Goal: Information Seeking & Learning: Check status

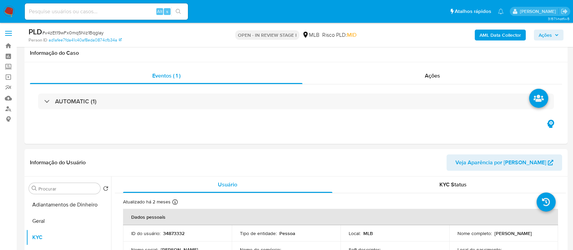
select select "10"
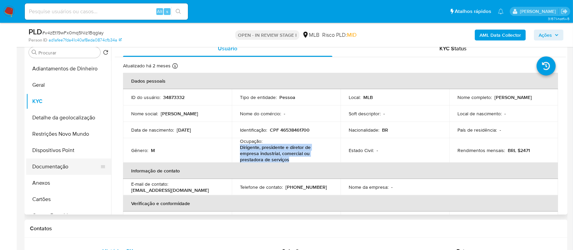
click at [55, 170] on button "Documentação" at bounding box center [66, 166] width 80 height 16
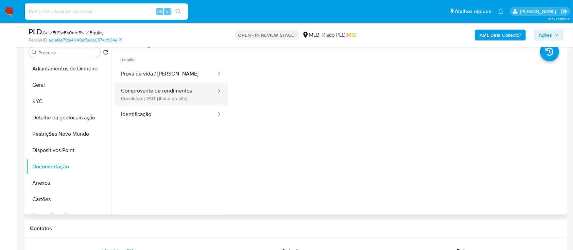
click at [161, 97] on button "Comprovante de rendimentos Concluído: [DATE] (hace un año)" at bounding box center [166, 94] width 102 height 23
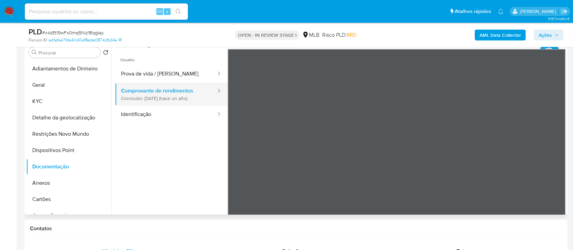
drag, startPoint x: 172, startPoint y: 162, endPoint x: 187, endPoint y: 103, distance: 61.0
click at [173, 158] on ul "Usuário Prova de vida / Selfie Comprovante de rendimentos Concluído: [DATE] (ha…" at bounding box center [171, 147] width 113 height 196
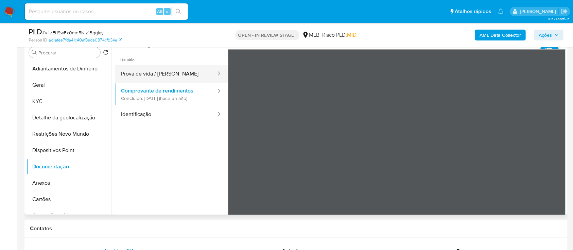
click at [159, 70] on button "Prova de vida / [PERSON_NAME]" at bounding box center [166, 73] width 102 height 17
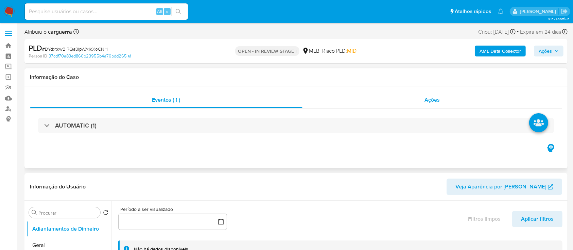
select select "10"
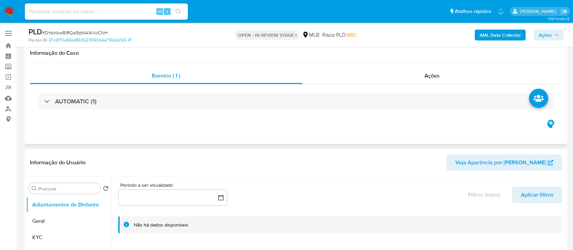
scroll to position [90, 0]
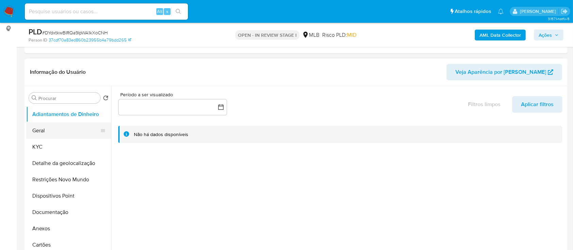
click at [34, 128] on button "Geral" at bounding box center [66, 130] width 80 height 16
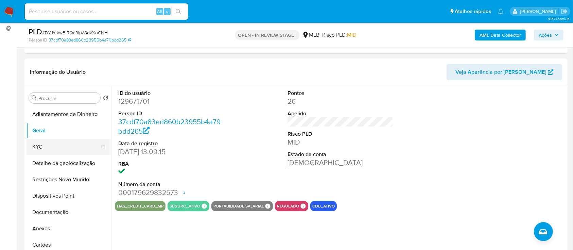
drag, startPoint x: 46, startPoint y: 148, endPoint x: 64, endPoint y: 147, distance: 18.0
click at [45, 147] on button "KYC" at bounding box center [66, 147] width 80 height 16
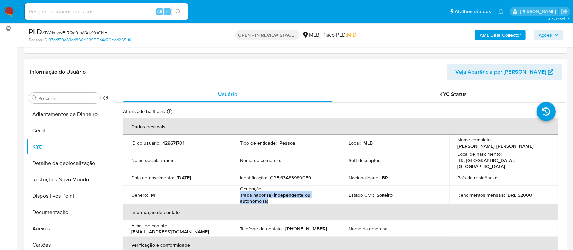
drag, startPoint x: 269, startPoint y: 199, endPoint x: 242, endPoint y: 195, distance: 27.9
click at [240, 195] on p "Trabalhador (a) independente ou autônomo (a)" at bounding box center [285, 198] width 90 height 12
copy p "Trabalhador (a) independente ou autônomo (a)"
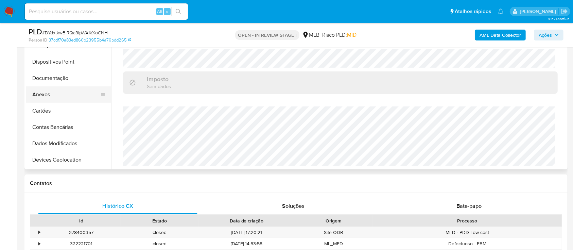
scroll to position [0, 0]
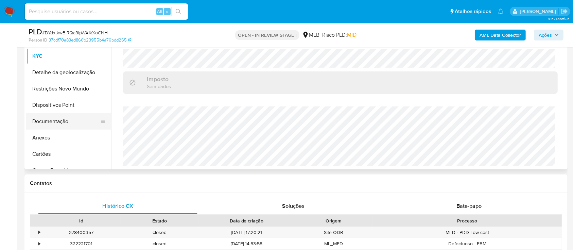
click at [52, 121] on button "Documentação" at bounding box center [66, 121] width 80 height 16
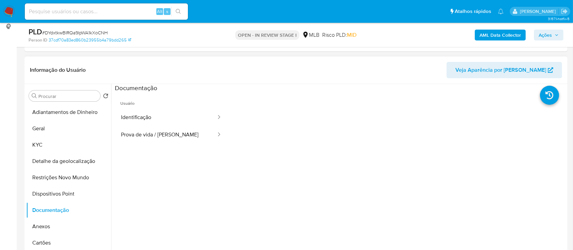
scroll to position [90, 0]
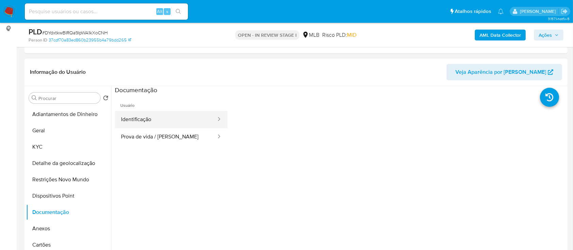
click at [182, 119] on button "Identificação" at bounding box center [166, 119] width 102 height 17
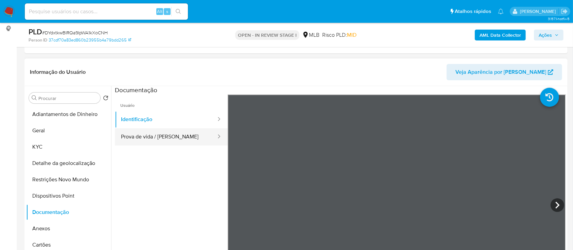
click at [194, 133] on button "Prova de vida / [PERSON_NAME]" at bounding box center [166, 136] width 102 height 17
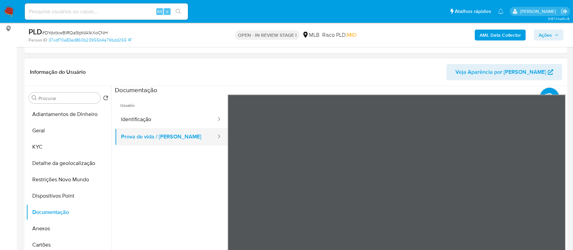
drag, startPoint x: 179, startPoint y: 184, endPoint x: 175, endPoint y: 137, distance: 47.1
click at [176, 112] on ul "Usuário Identificação Prova de vida / Selfie" at bounding box center [171, 192] width 113 height 196
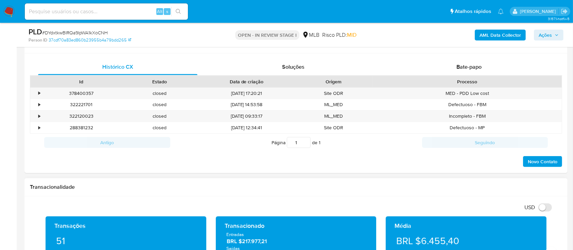
scroll to position [362, 0]
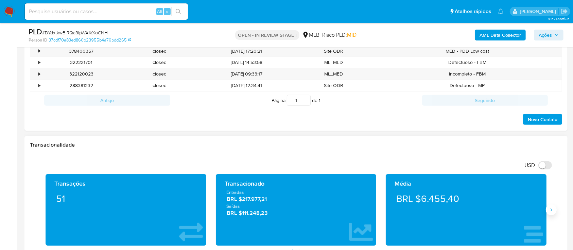
click at [551, 214] on button "Siguiente" at bounding box center [551, 209] width 11 height 11
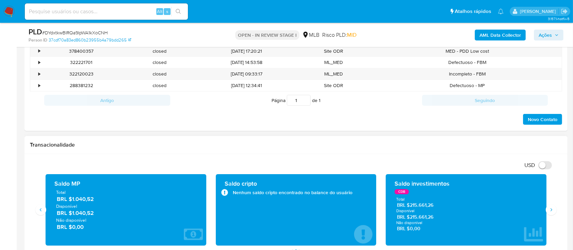
drag, startPoint x: 435, startPoint y: 205, endPoint x: 396, endPoint y: 207, distance: 39.5
click at [396, 207] on div "Total BRL $215.661,26 Disponível BRL $215.661,26 Não disponível BRL $0,00" at bounding box center [466, 213] width 150 height 35
click at [373, 147] on h1 "Transacionalidade" at bounding box center [296, 144] width 532 height 7
click at [64, 151] on div "Transacionalidade" at bounding box center [295, 145] width 543 height 18
drag, startPoint x: 432, startPoint y: 208, endPoint x: 396, endPoint y: 204, distance: 36.5
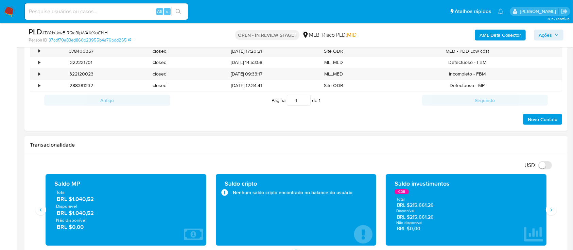
click at [396, 204] on div "Total BRL $215.661,26 Disponível BRL $215.661,26 Não disponível BRL $0,00" at bounding box center [466, 213] width 150 height 35
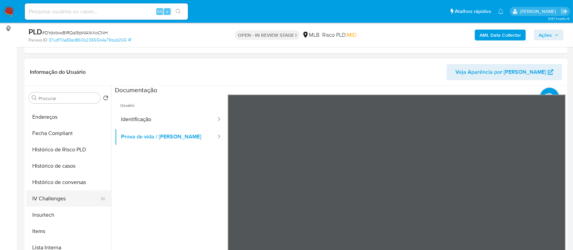
scroll to position [226, 0]
click at [68, 169] on button "Histórico de casos" at bounding box center [66, 165] width 80 height 16
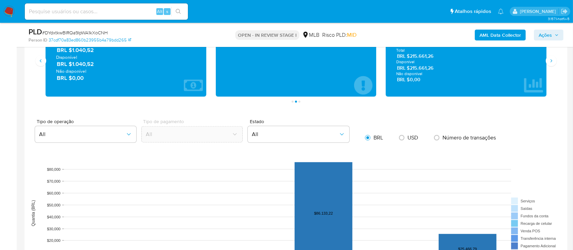
scroll to position [453, 0]
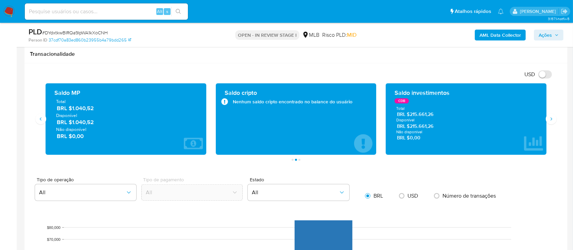
click at [444, 118] on span "Disponível" at bounding box center [466, 120] width 140 height 5
click at [452, 159] on ul "Página 1 Página 2 Página 3" at bounding box center [296, 160] width 510 height 2
drag, startPoint x: 408, startPoint y: 116, endPoint x: 492, endPoint y: 131, distance: 85.6
click at [438, 115] on span "BRL $215.661,26" at bounding box center [466, 114] width 139 height 6
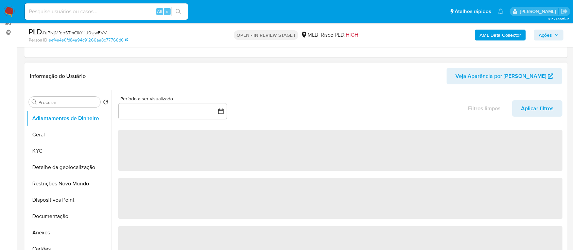
scroll to position [90, 0]
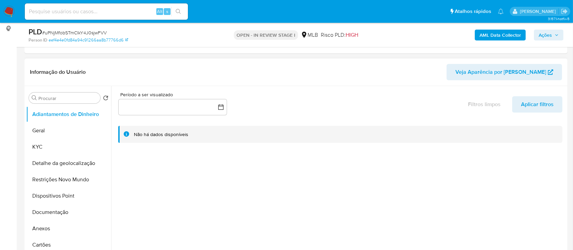
select select "10"
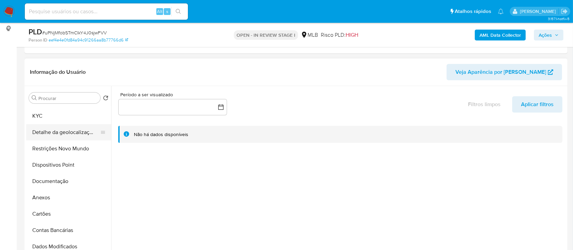
scroll to position [45, 0]
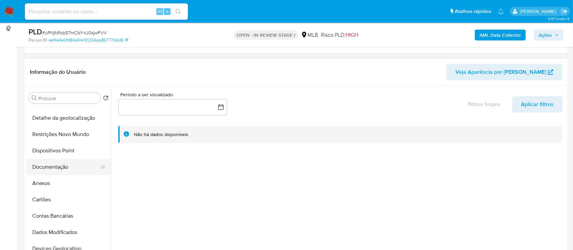
click at [49, 164] on button "Documentação" at bounding box center [66, 167] width 80 height 16
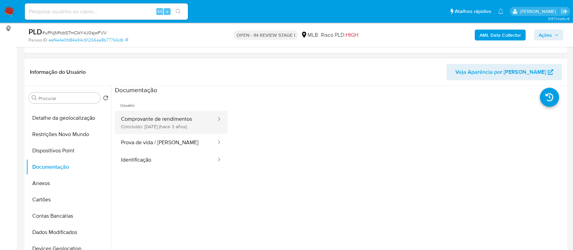
click at [144, 117] on button "Comprovante de rendimentos Concluído: 19/04/2022 (hace 3 años)" at bounding box center [166, 122] width 102 height 23
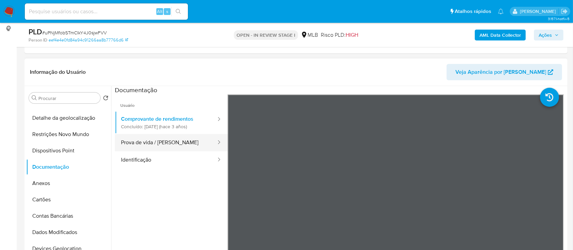
click at [190, 140] on button "Prova de vida / [PERSON_NAME]" at bounding box center [166, 142] width 102 height 17
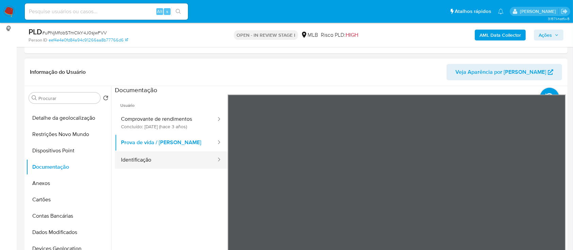
click at [149, 158] on button "Identificação" at bounding box center [166, 159] width 102 height 17
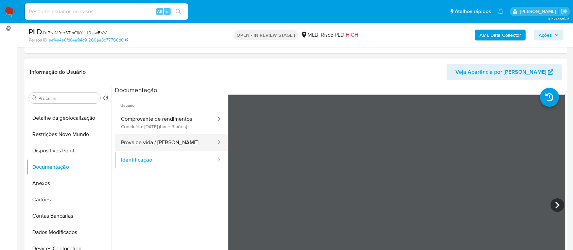
click at [154, 137] on button "Prova de vida / [PERSON_NAME]" at bounding box center [166, 142] width 102 height 17
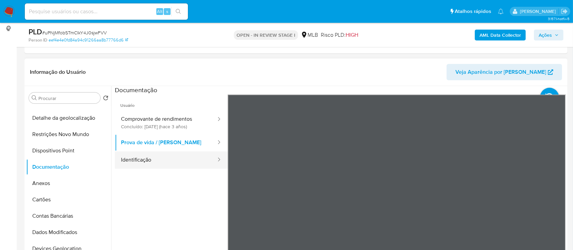
click at [140, 158] on button "Identificação" at bounding box center [166, 159] width 102 height 17
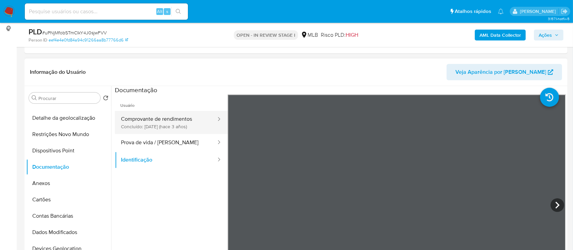
click at [165, 123] on button "Comprovante de rendimentos Concluído: 19/04/2022 (hace 3 años)" at bounding box center [166, 122] width 102 height 23
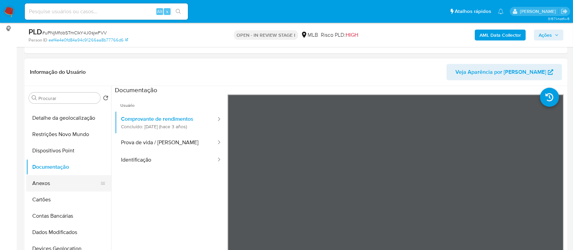
scroll to position [0, 0]
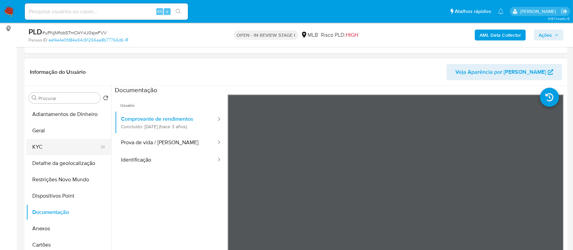
click at [38, 148] on button "KYC" at bounding box center [66, 147] width 80 height 16
